Goal: Information Seeking & Learning: Find specific fact

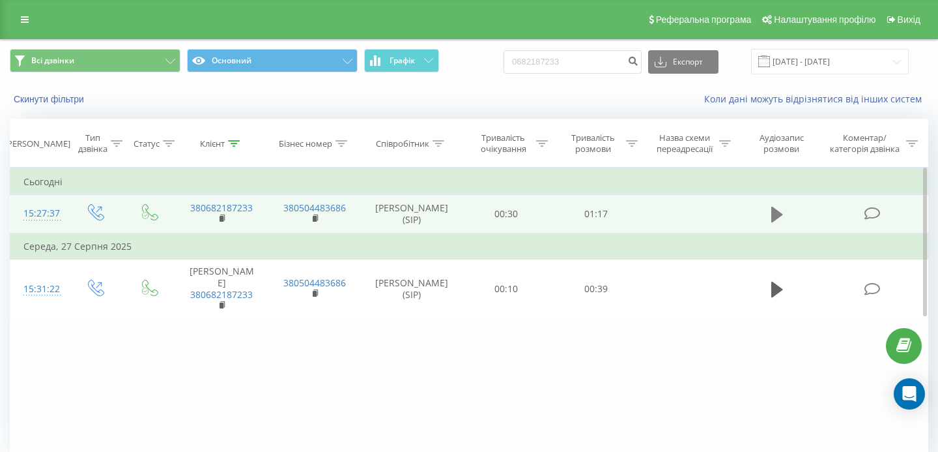
click at [771, 218] on button at bounding box center [778, 215] width 20 height 20
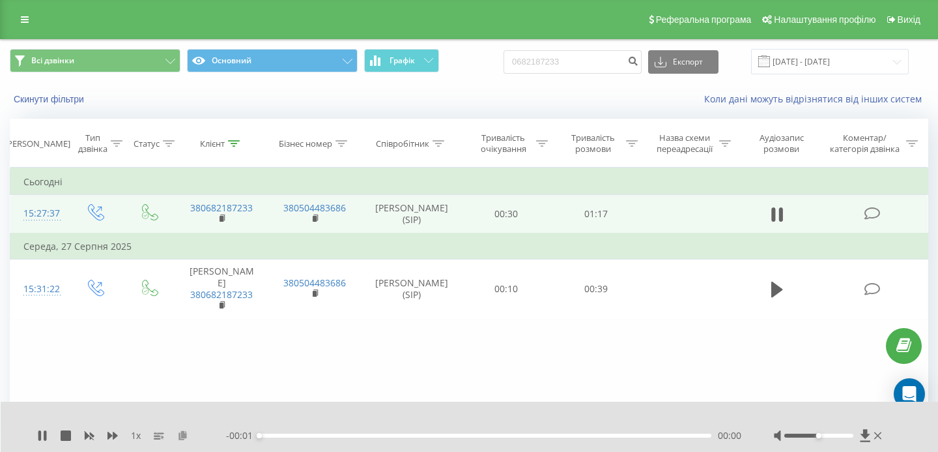
click at [184, 433] on icon at bounding box center [182, 434] width 11 height 9
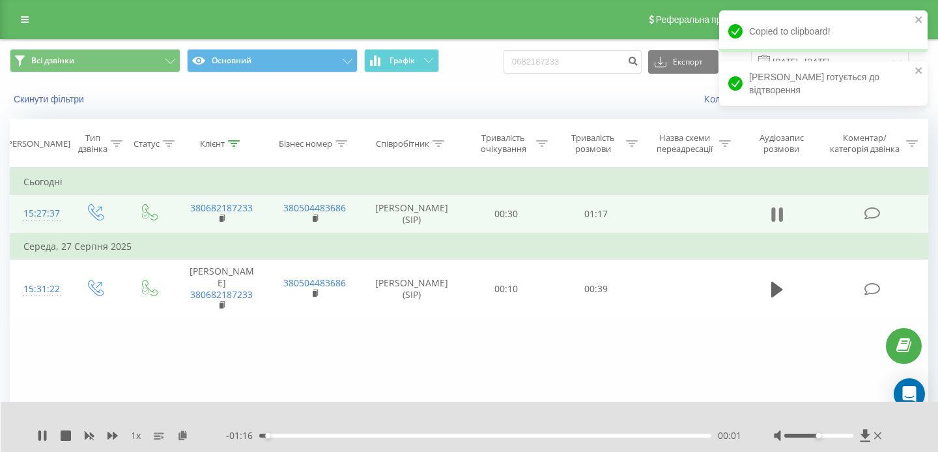
click at [783, 224] on button at bounding box center [778, 215] width 20 height 20
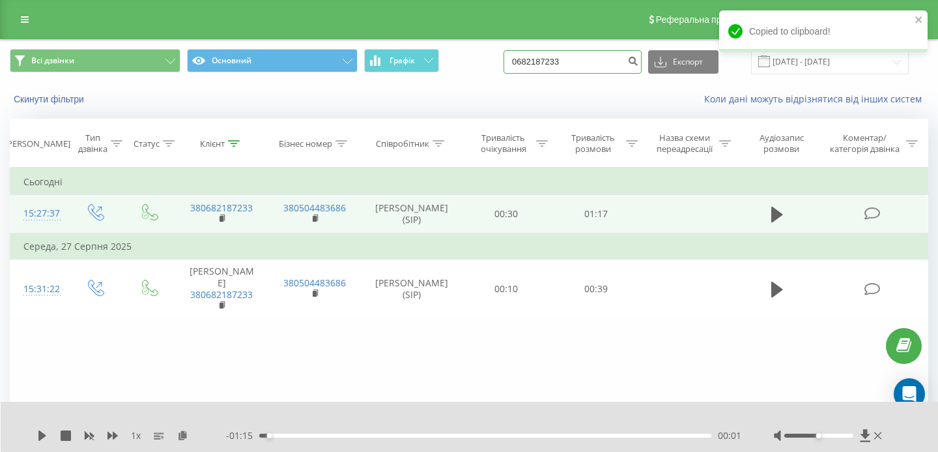
drag, startPoint x: 600, startPoint y: 61, endPoint x: 510, endPoint y: 61, distance: 89.9
click at [510, 61] on div "Всі дзвінки Основний Графік 0682187233 Експорт .csv .xls .xlsx [DATE] - [DATE]" at bounding box center [469, 61] width 919 height 25
paste input "380672200179"
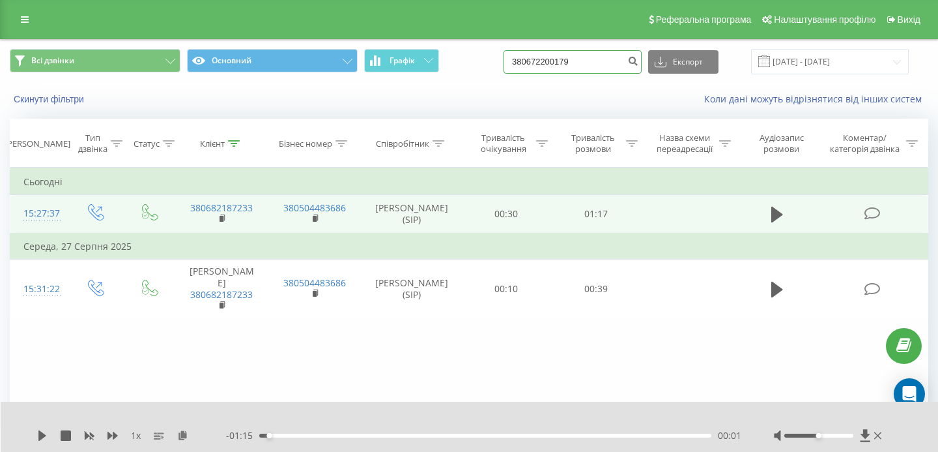
type input "380672200179"
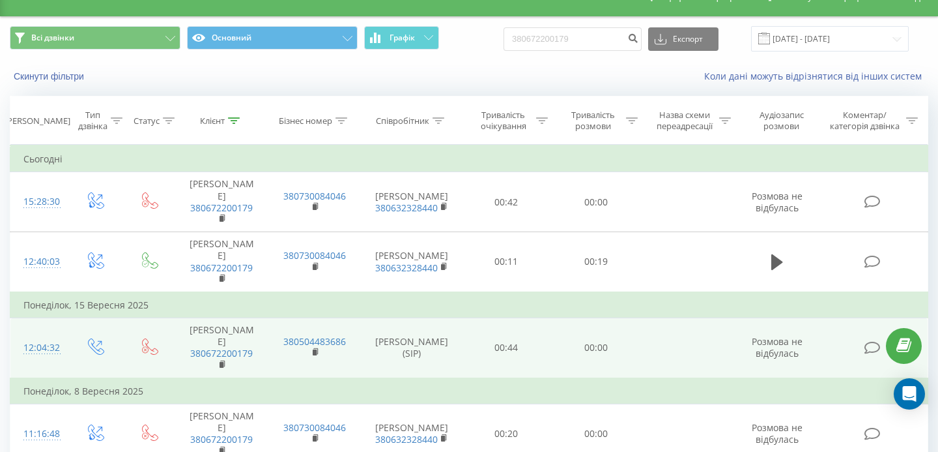
scroll to position [23, 0]
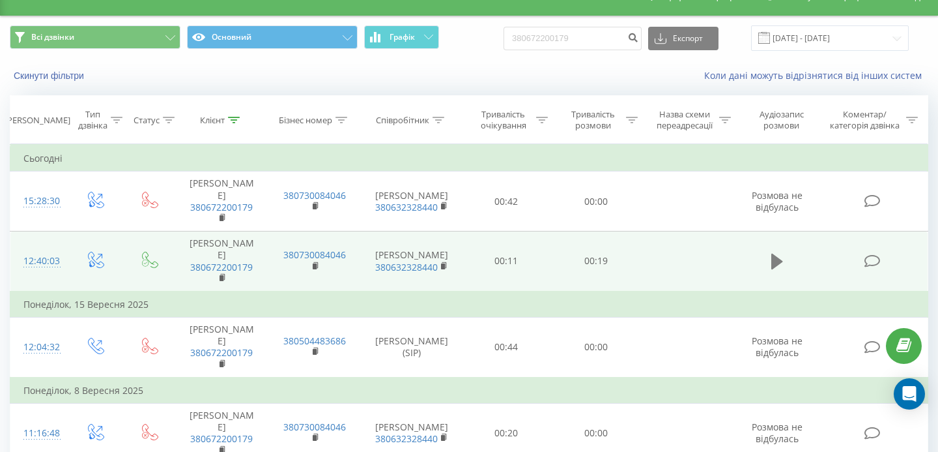
click at [772, 254] on icon at bounding box center [778, 262] width 12 height 16
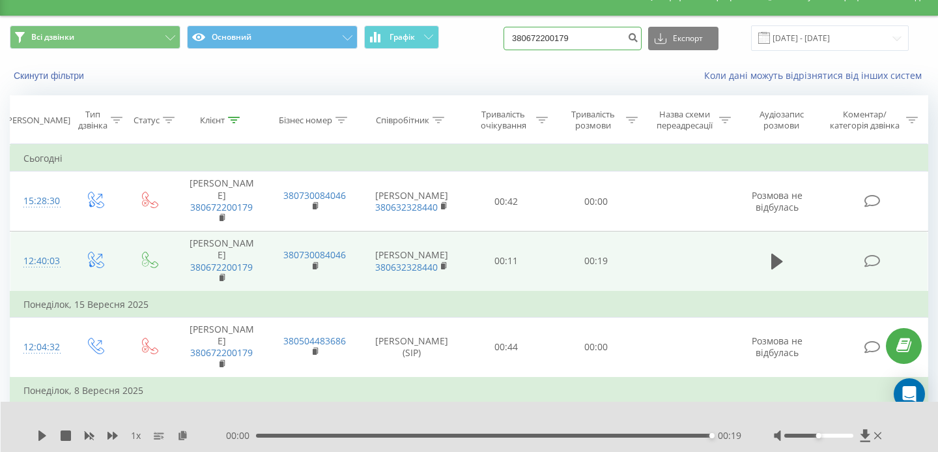
drag, startPoint x: 617, startPoint y: 39, endPoint x: 494, endPoint y: 39, distance: 122.5
click at [494, 39] on div "Всі дзвінки Основний Графік 380672200179 Експорт .csv .xls .xlsx 19.06.2025 - 1…" at bounding box center [469, 37] width 919 height 25
paste input "0990652275"
type input "0990652275"
click at [639, 39] on icon "submit" at bounding box center [633, 36] width 11 height 8
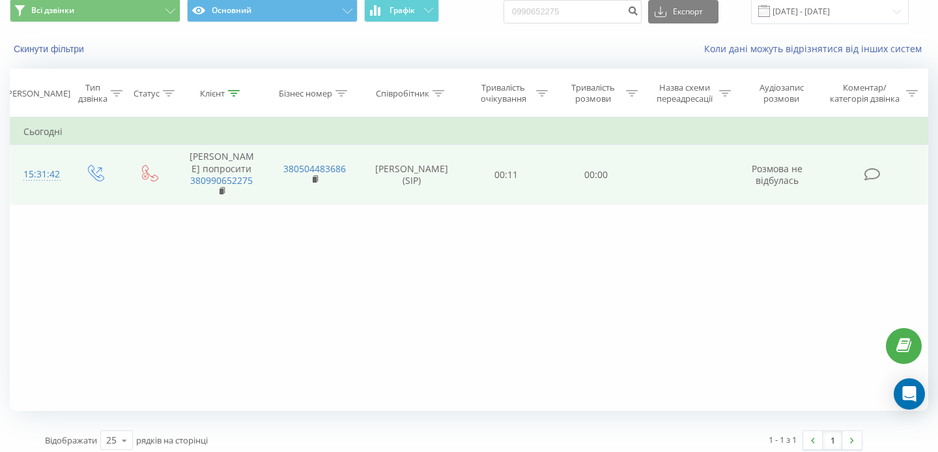
scroll to position [51, 0]
